Goal: Task Accomplishment & Management: Use online tool/utility

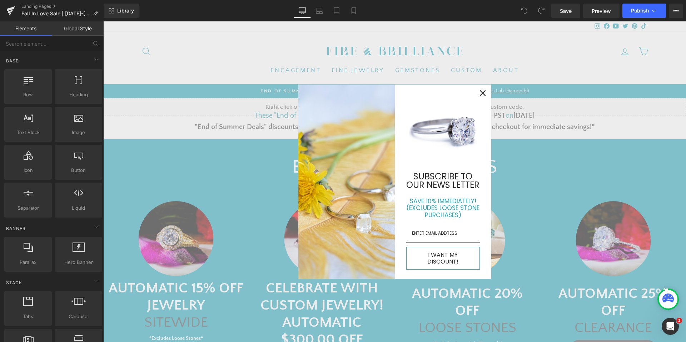
click at [480, 96] on icon "close icon" at bounding box center [483, 93] width 6 height 6
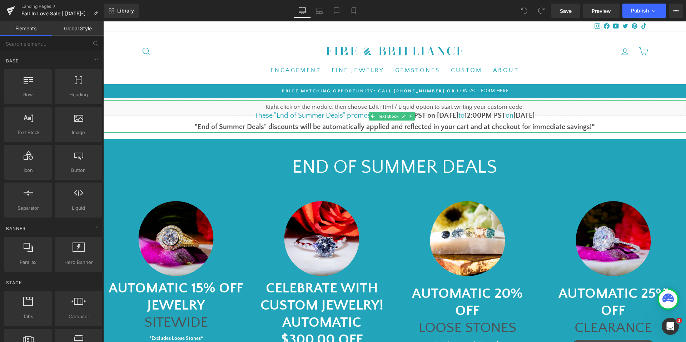
click at [437, 116] on font "1pm PST on [DATE]" at bounding box center [428, 116] width 59 height 8
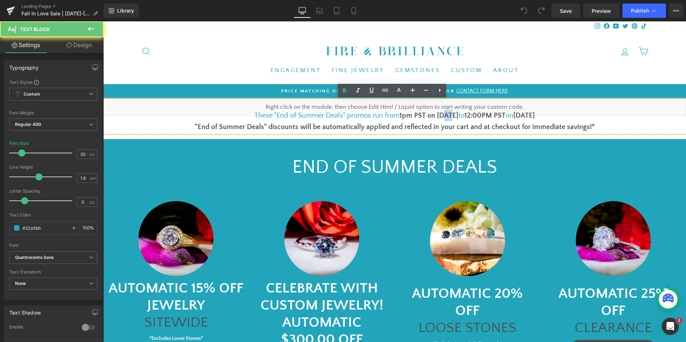
click at [437, 116] on font "1pm PST on [DATE]" at bounding box center [428, 116] width 59 height 8
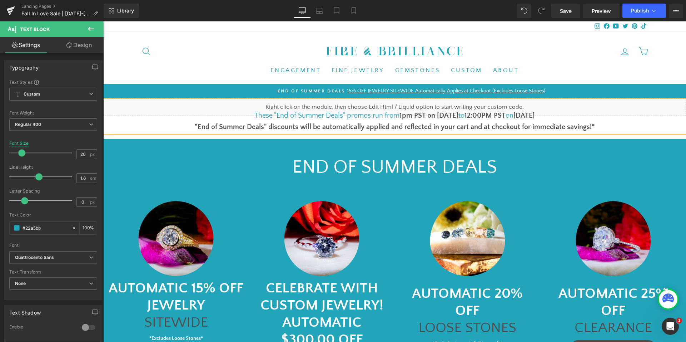
click at [525, 116] on b "[DATE]" at bounding box center [523, 116] width 21 height 8
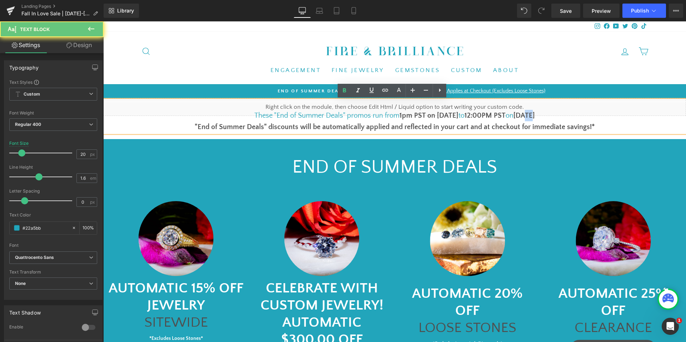
click at [525, 116] on b "[DATE]" at bounding box center [523, 116] width 21 height 8
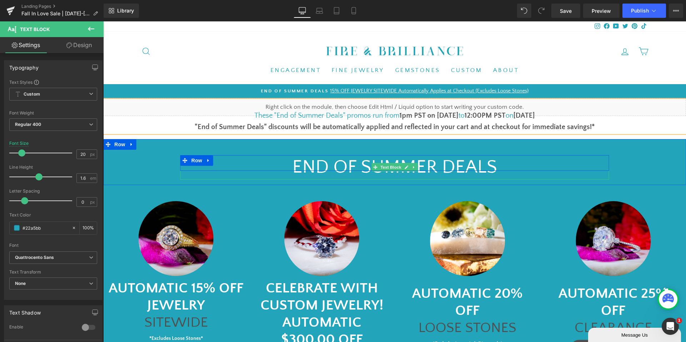
click at [443, 159] on p "eND OF SUMMER DEALS" at bounding box center [394, 167] width 428 height 25
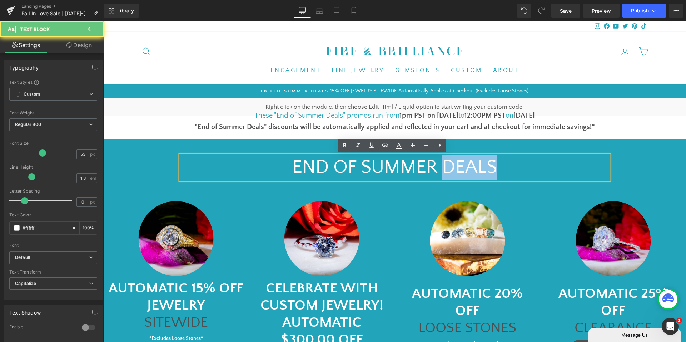
click at [443, 159] on p "eND OF SUMMER DEALS" at bounding box center [394, 167] width 428 height 25
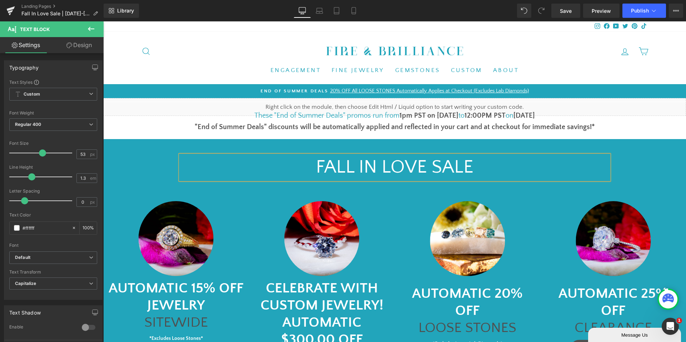
click at [269, 112] on font "These "End of Summer Deals" promos run from" at bounding box center [326, 116] width 145 height 8
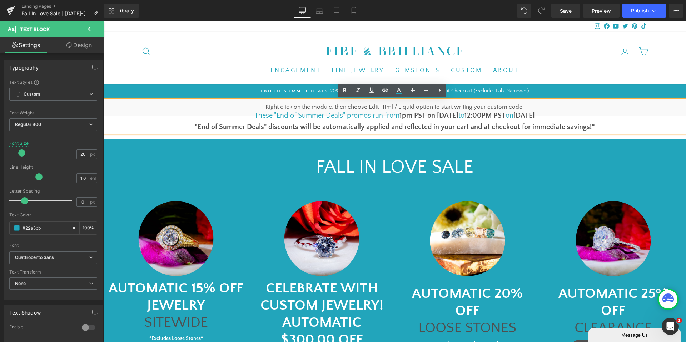
click at [269, 113] on font "These "End of Summer Deals" promos run from" at bounding box center [326, 116] width 145 height 8
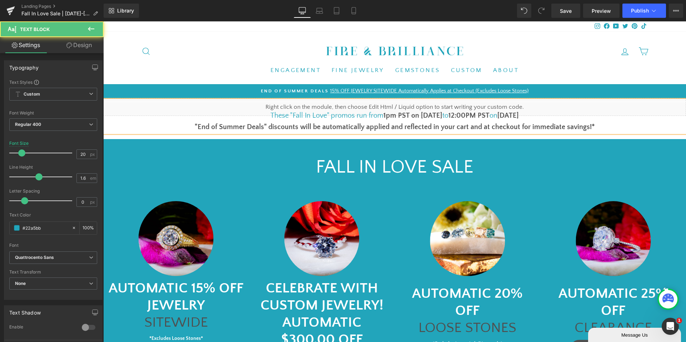
click at [258, 131] on p ""End of Summer Deals" discounts will be automatically applied and reflected in …" at bounding box center [394, 126] width 654 height 11
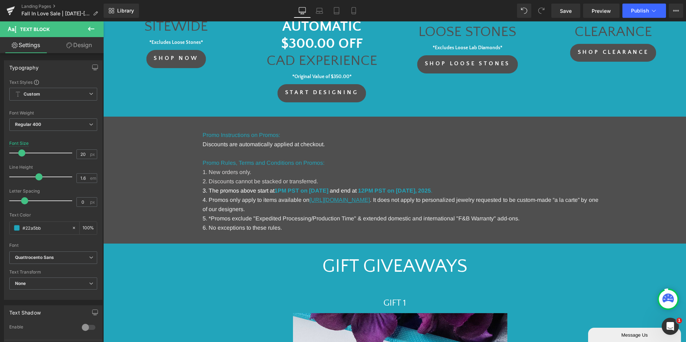
scroll to position [357, 0]
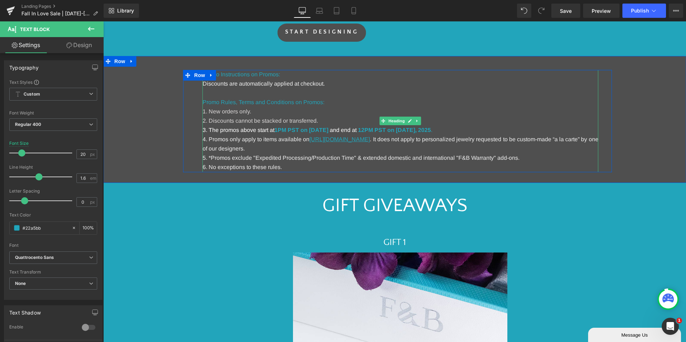
click at [328, 129] on strong "1PM PST on [DATE]" at bounding box center [301, 130] width 54 height 6
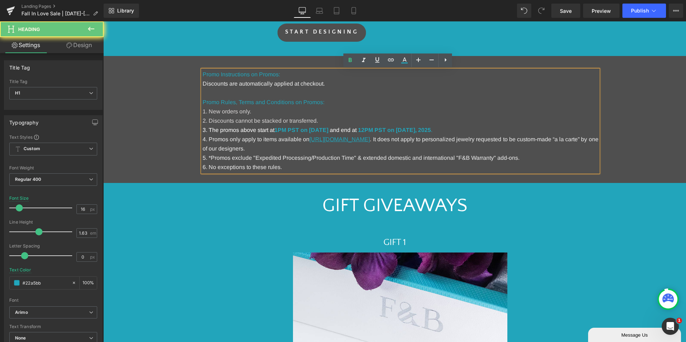
click at [328, 129] on strong "1PM PST on [DATE]" at bounding box center [301, 130] width 54 height 6
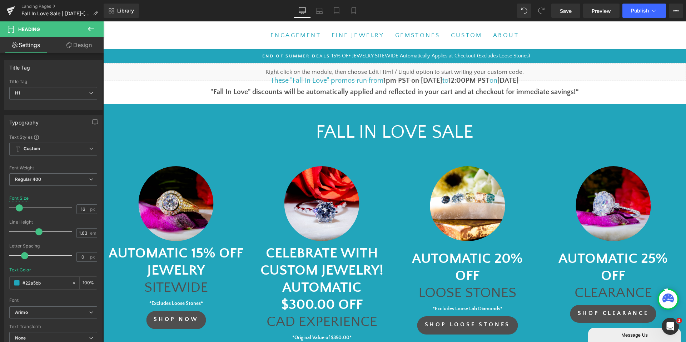
scroll to position [0, 0]
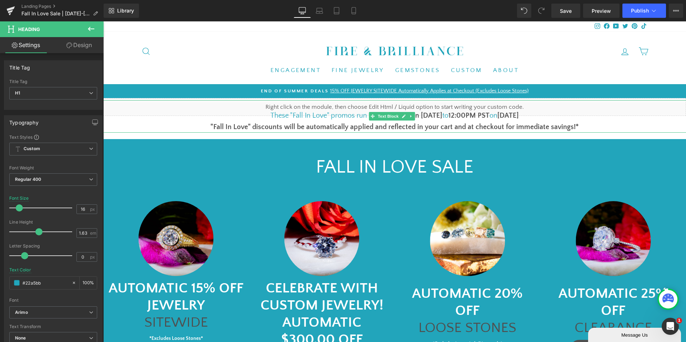
click at [424, 112] on font "1pm PST on [DATE]" at bounding box center [412, 116] width 59 height 8
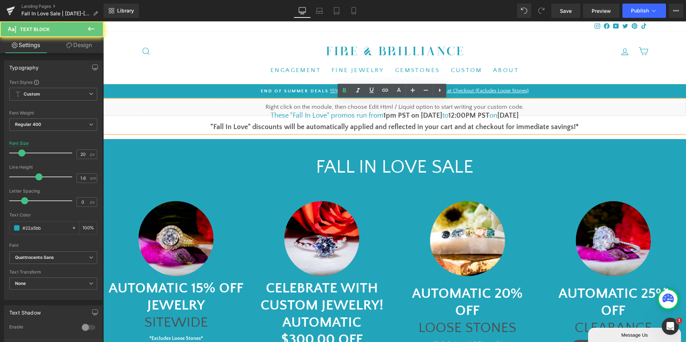
click at [424, 112] on font "1pm PST on [DATE]" at bounding box center [412, 116] width 59 height 8
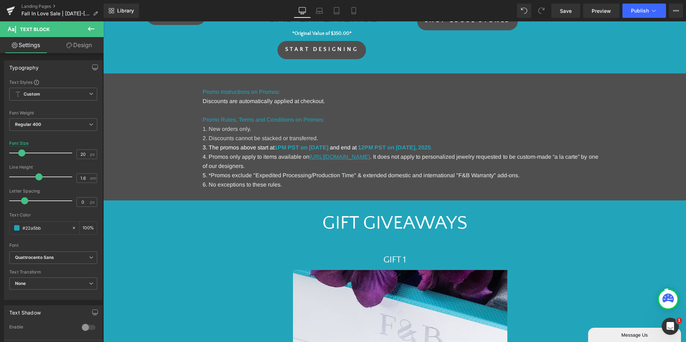
scroll to position [357, 0]
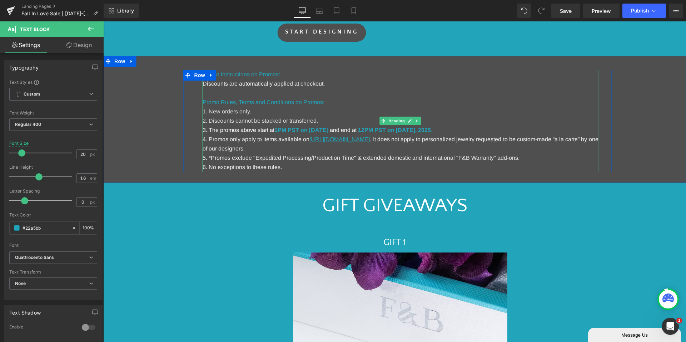
click at [415, 128] on strong "12PM PST on [DATE]" at bounding box center [386, 130] width 57 height 6
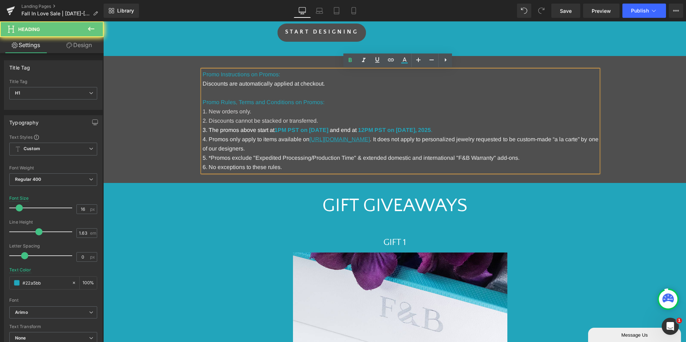
click at [415, 128] on strong "12PM PST on [DATE]" at bounding box center [386, 130] width 57 height 6
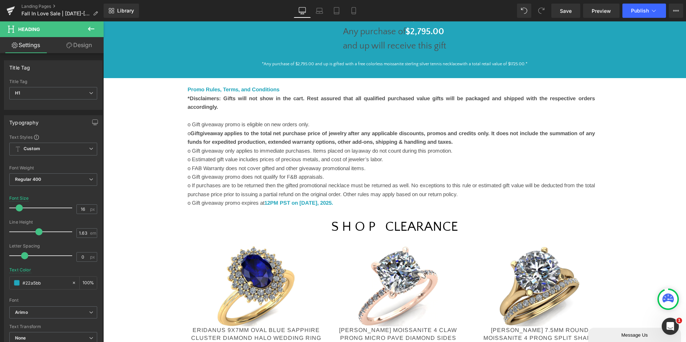
scroll to position [857, 0]
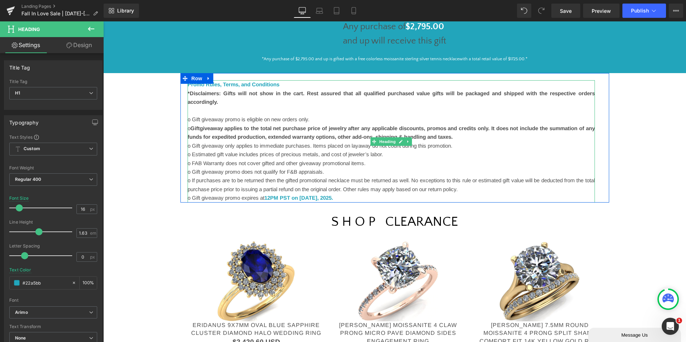
click at [317, 197] on font "12PM PST on [DATE]" at bounding box center [290, 198] width 53 height 6
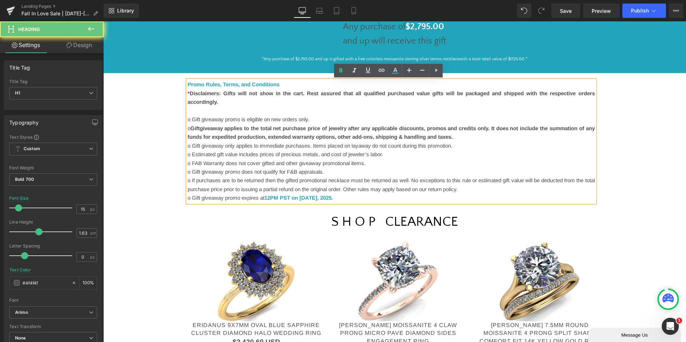
click at [317, 197] on font "12PM PST on [DATE]" at bounding box center [290, 198] width 53 height 6
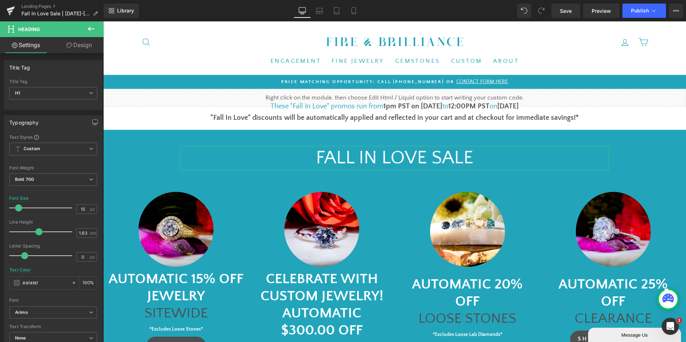
scroll to position [0, 0]
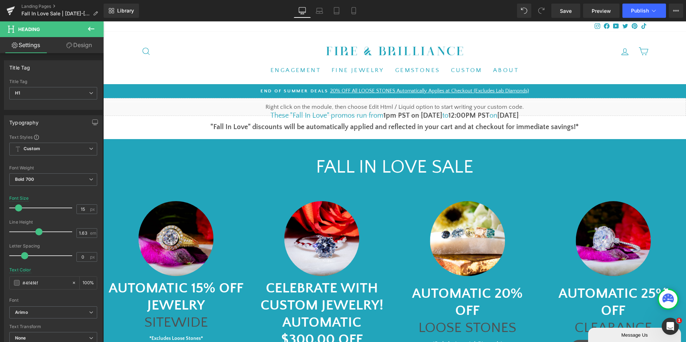
click at [632, 21] on div "Library Desktop Desktop Laptop Tablet Mobile Save Preview Publish Scheduled Vie…" at bounding box center [395, 10] width 582 height 21
click at [634, 17] on div "Library Desktop Desktop Laptop Tablet Mobile Save Preview Publish Scheduled Vie…" at bounding box center [395, 10] width 582 height 21
click at [634, 17] on button "Publish" at bounding box center [644, 11] width 44 height 14
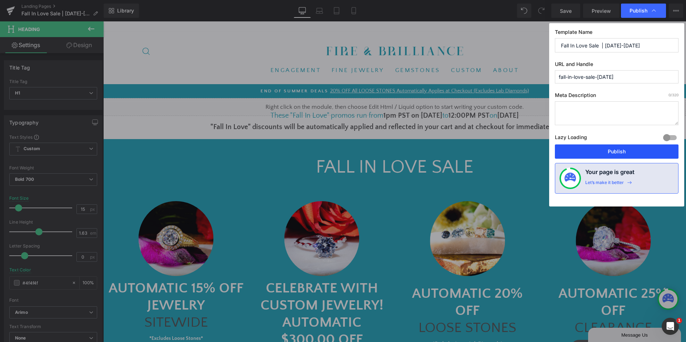
click at [621, 148] on button "Publish" at bounding box center [617, 152] width 124 height 14
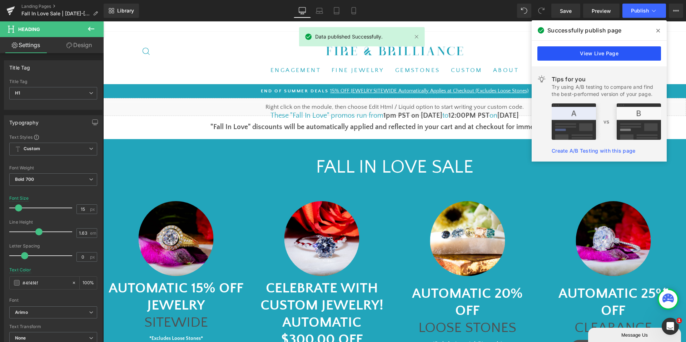
click at [564, 60] on link "View Live Page" at bounding box center [599, 53] width 124 height 14
